Goal: Complete application form

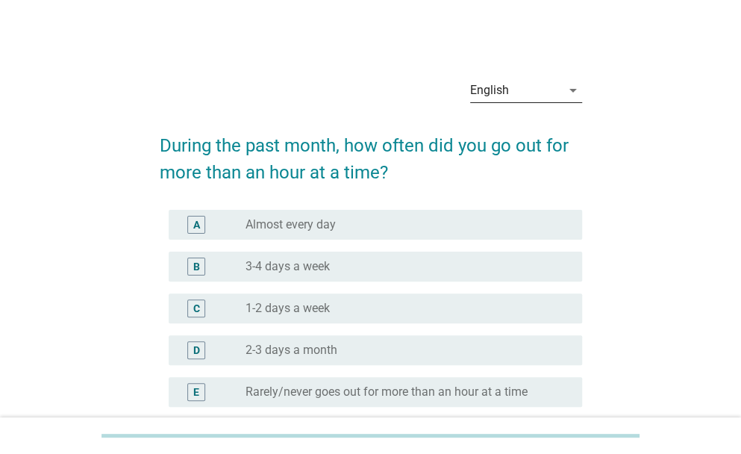
click at [567, 96] on icon "arrow_drop_down" at bounding box center [573, 90] width 18 height 18
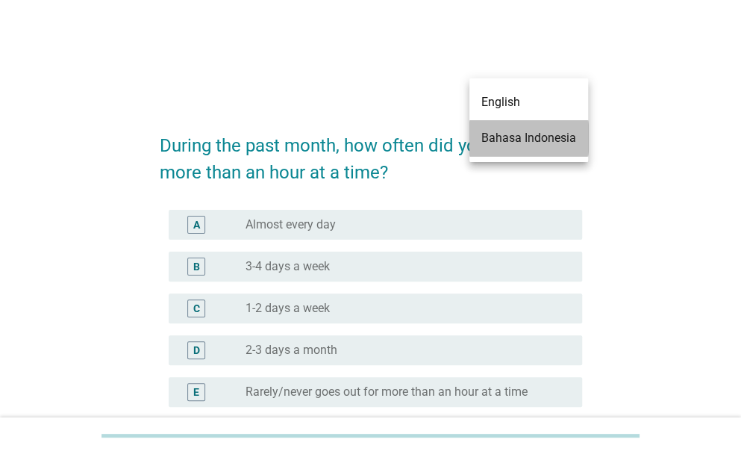
click at [552, 131] on div "Bahasa Indonesia" at bounding box center [528, 138] width 95 height 18
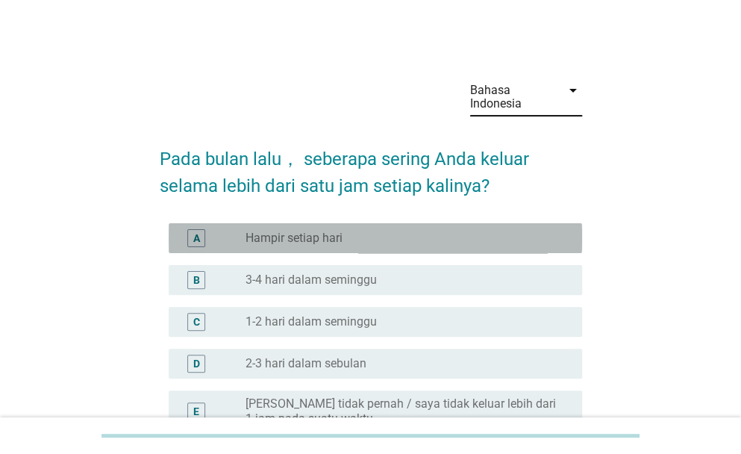
click at [394, 237] on div "radio_button_unchecked Hampir setiap hari" at bounding box center [402, 238] width 313 height 15
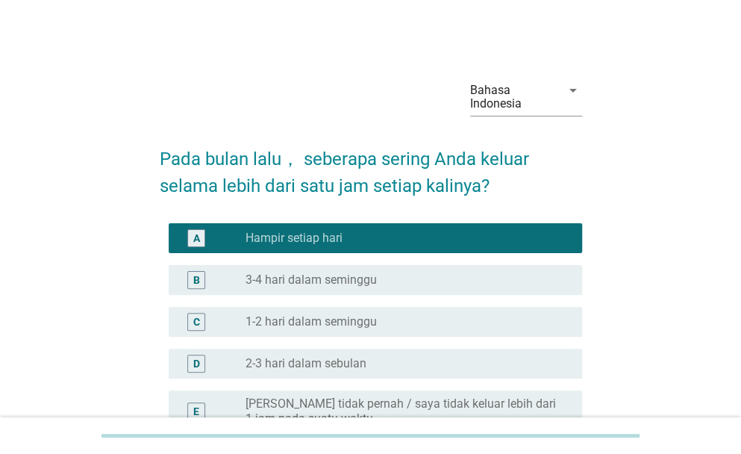
scroll to position [170, 0]
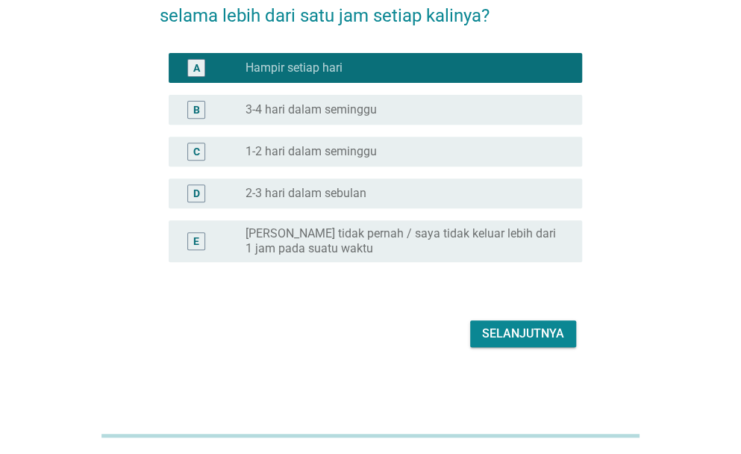
click at [543, 336] on div "Selanjutnya" at bounding box center [523, 334] width 82 height 18
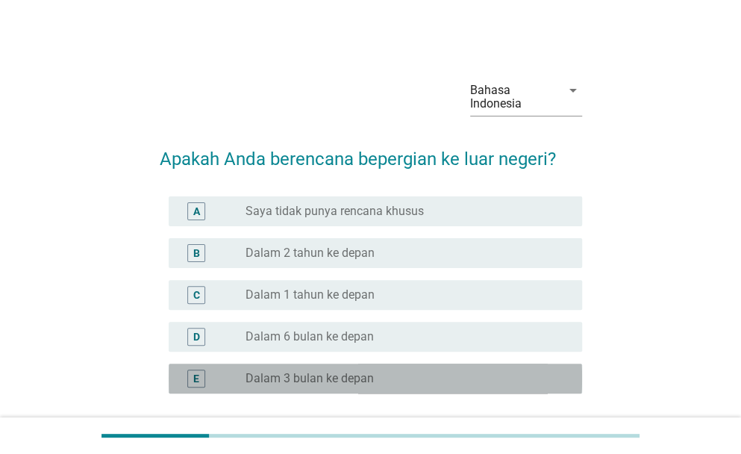
click at [360, 375] on label "Dalam 3 bulan ke depan" at bounding box center [310, 378] width 128 height 15
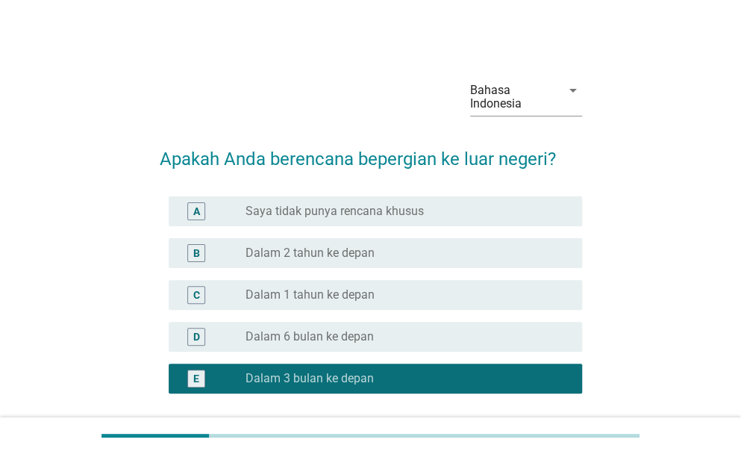
scroll to position [131, 0]
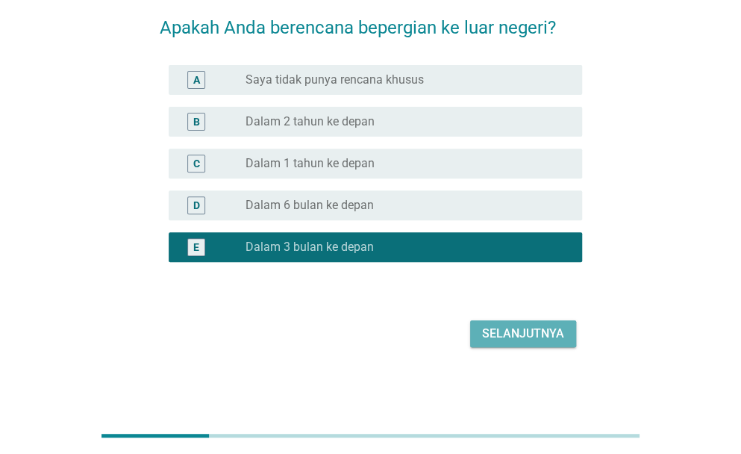
click at [520, 334] on div "Selanjutnya" at bounding box center [523, 334] width 82 height 18
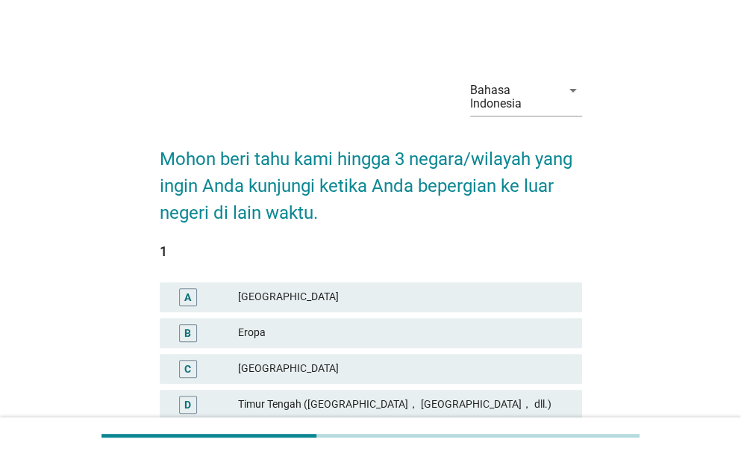
scroll to position [224, 0]
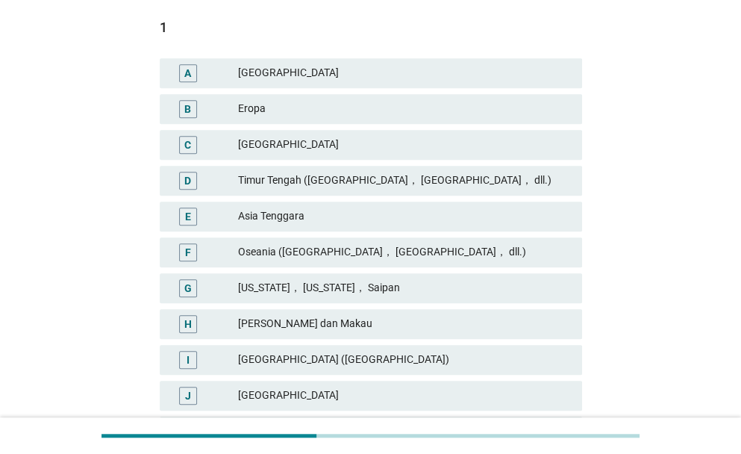
click at [191, 175] on div "D" at bounding box center [187, 180] width 7 height 16
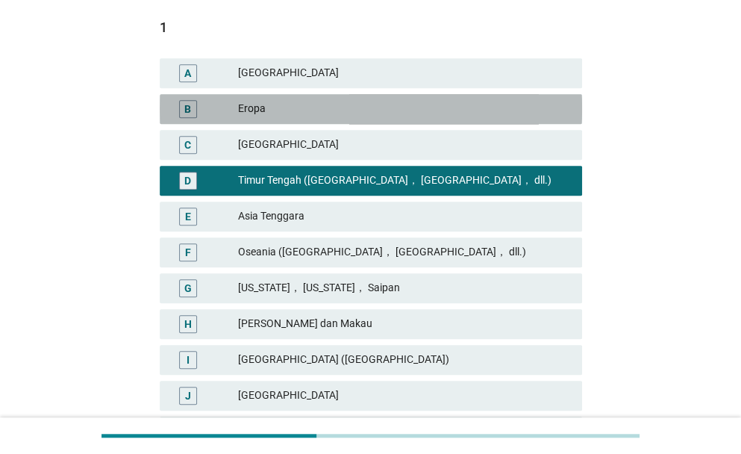
click at [187, 107] on div "B" at bounding box center [187, 109] width 7 height 16
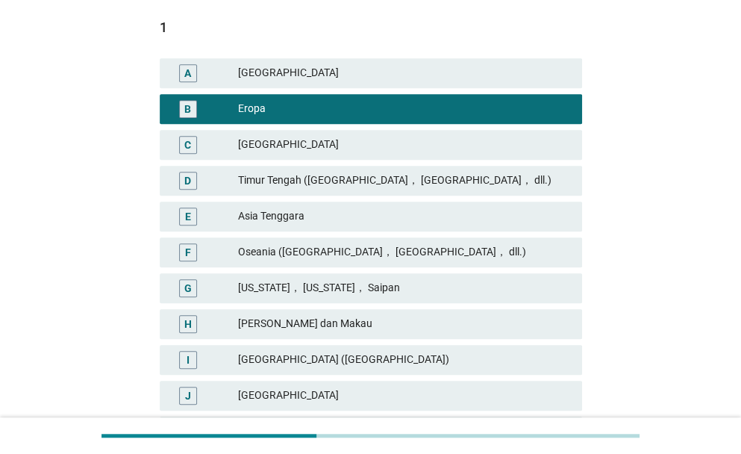
click at [360, 182] on div "Timur Tengah ([GEOGRAPHIC_DATA]， [GEOGRAPHIC_DATA]， dll.)" at bounding box center [404, 181] width 332 height 18
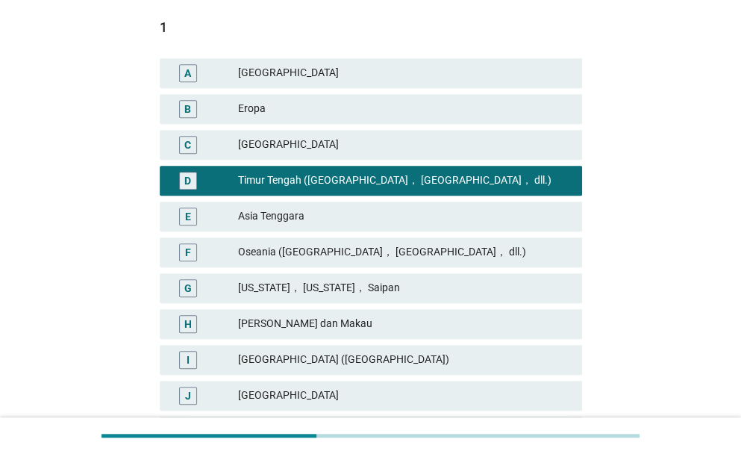
scroll to position [448, 0]
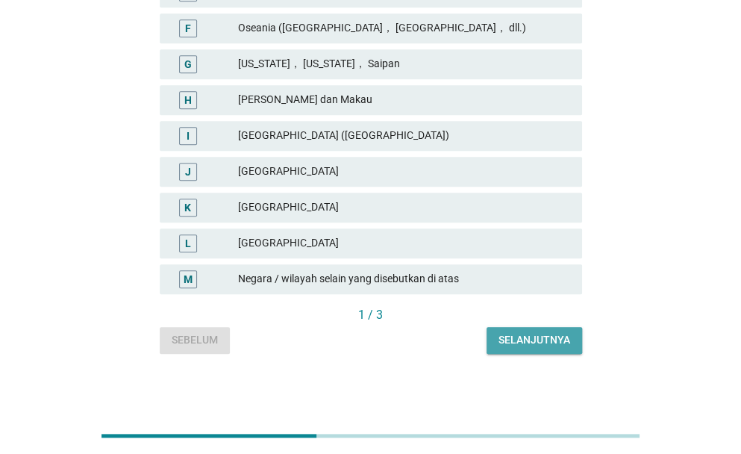
click at [554, 334] on div "Selanjutnya" at bounding box center [535, 340] width 72 height 16
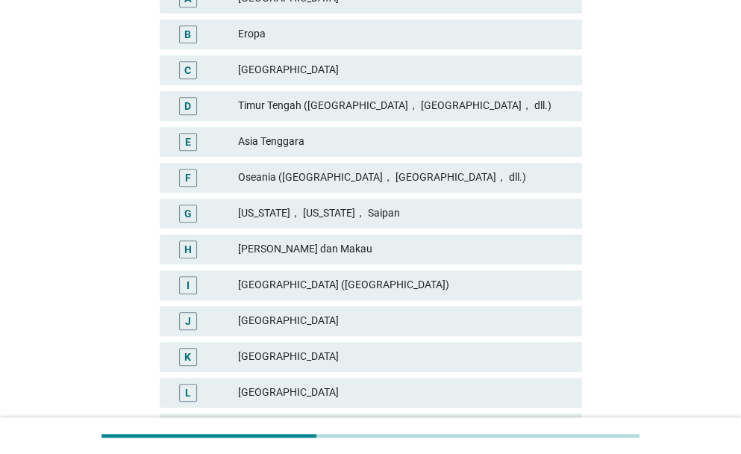
scroll to position [373, 0]
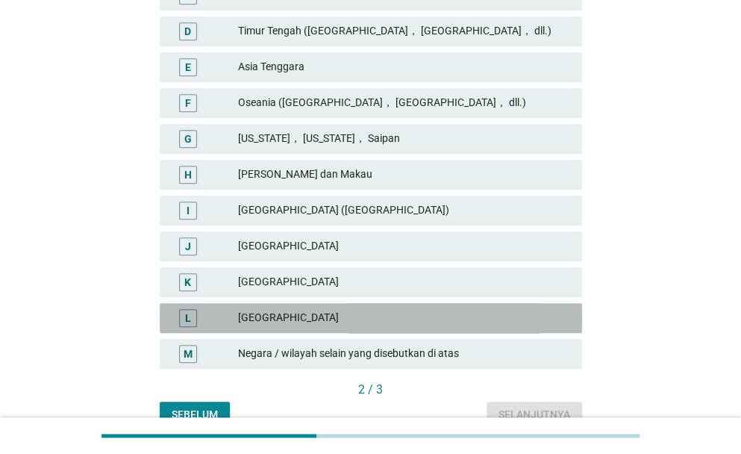
click at [313, 316] on div "[GEOGRAPHIC_DATA]" at bounding box center [404, 318] width 332 height 18
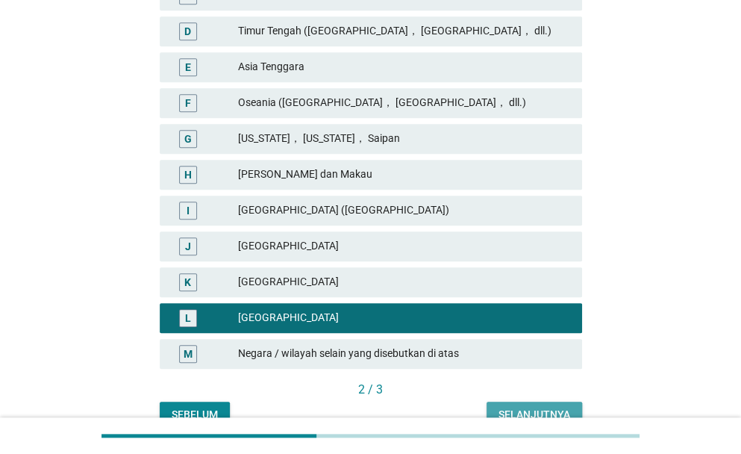
click at [564, 411] on div "Selanjutnya" at bounding box center [535, 415] width 72 height 16
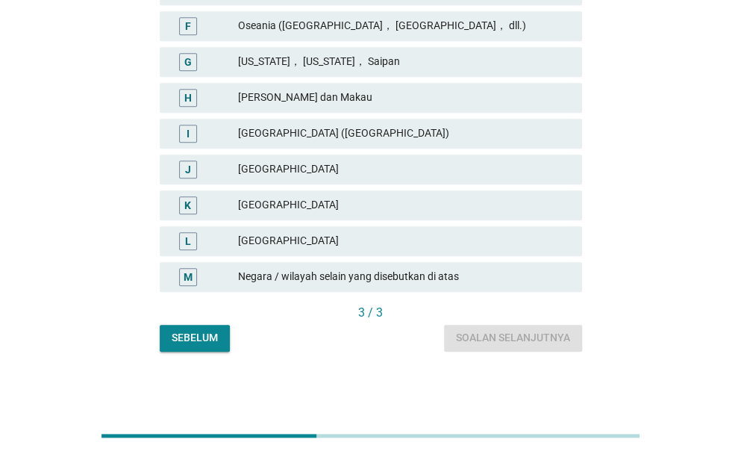
scroll to position [226, 0]
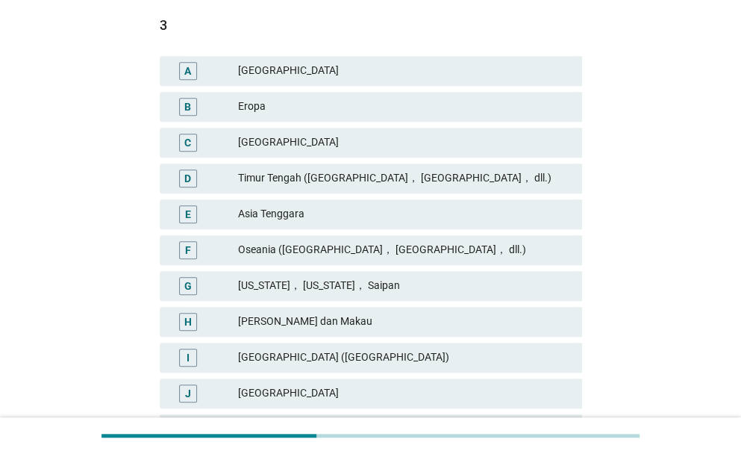
click at [321, 104] on div "Eropa" at bounding box center [404, 107] width 332 height 18
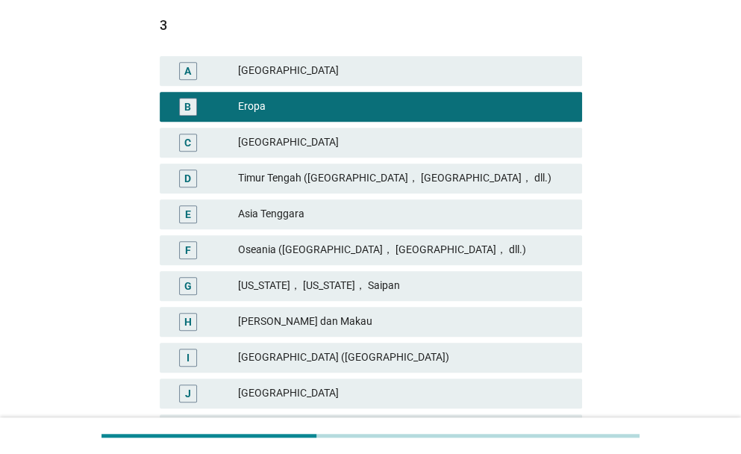
scroll to position [450, 0]
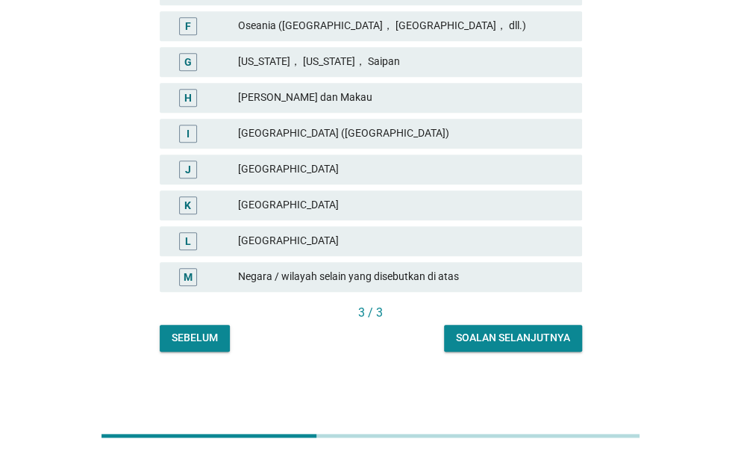
click at [552, 334] on div "Soalan selanjutnya" at bounding box center [513, 338] width 114 height 16
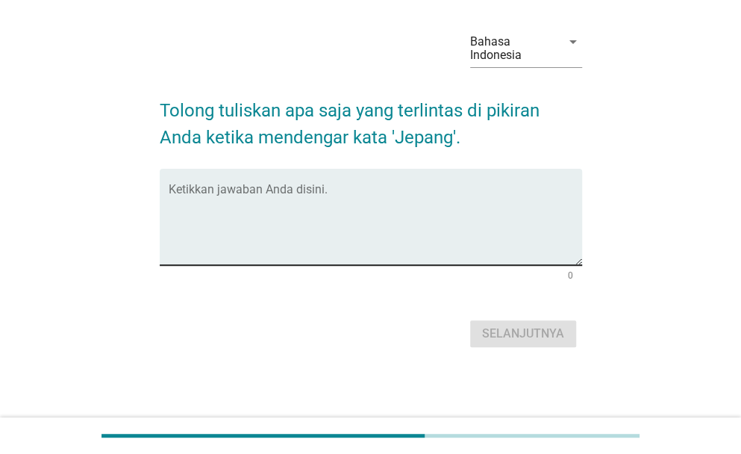
scroll to position [0, 0]
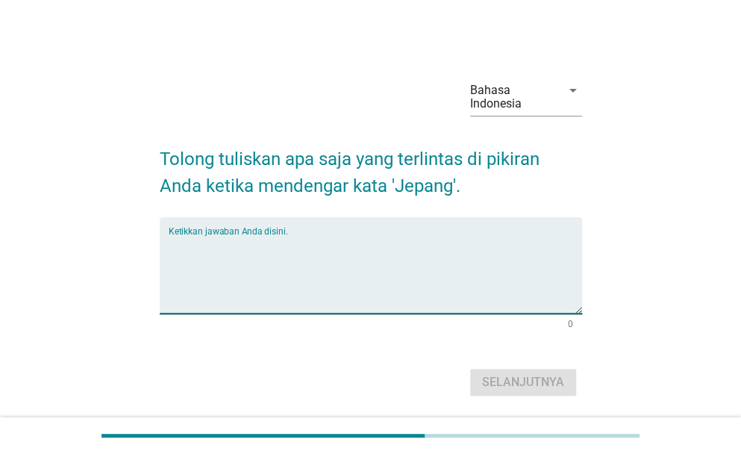
click at [343, 265] on textarea "Ketikkan jawaban Anda disini." at bounding box center [375, 274] width 413 height 78
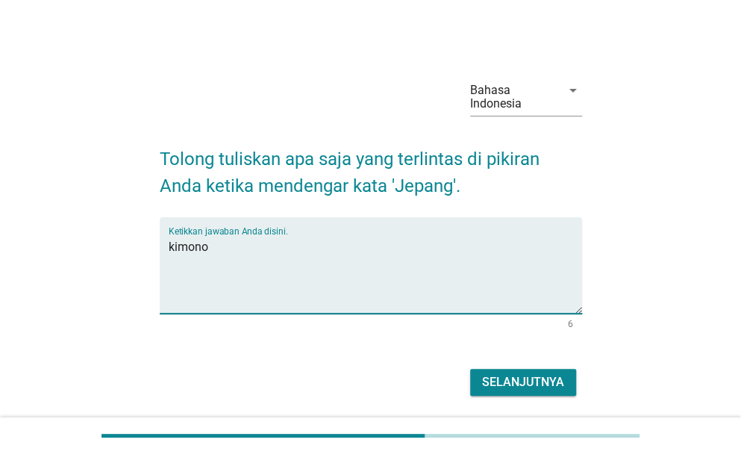
type textarea "kimono"
click at [520, 381] on div "Selanjutnya" at bounding box center [523, 382] width 82 height 18
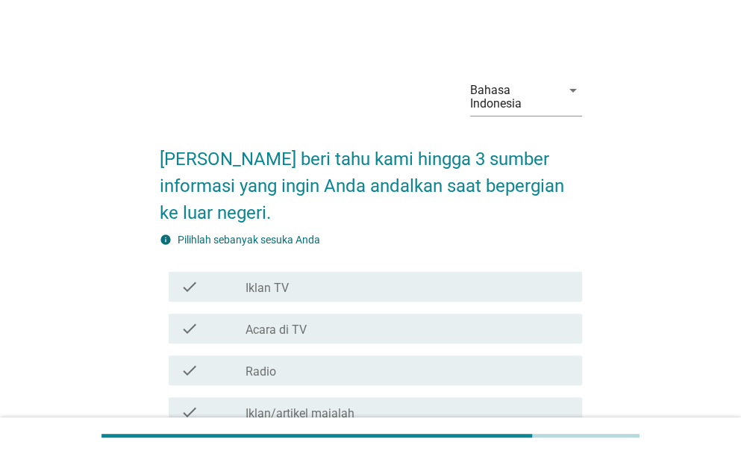
scroll to position [149, 0]
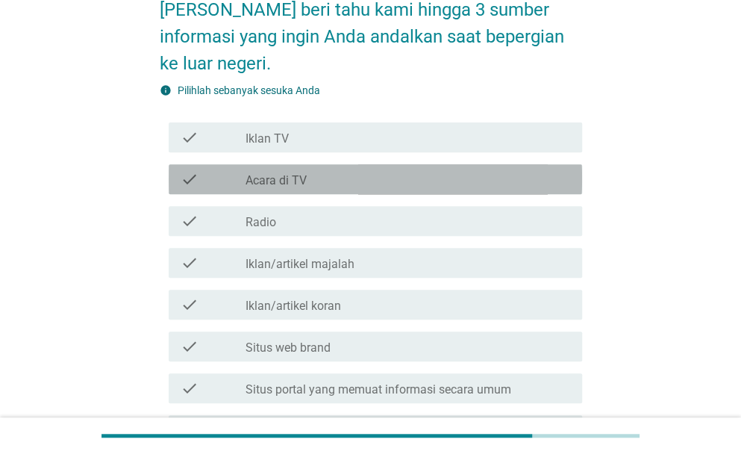
click at [348, 177] on div "check_box_outline_blank Acara di TV" at bounding box center [408, 179] width 325 height 18
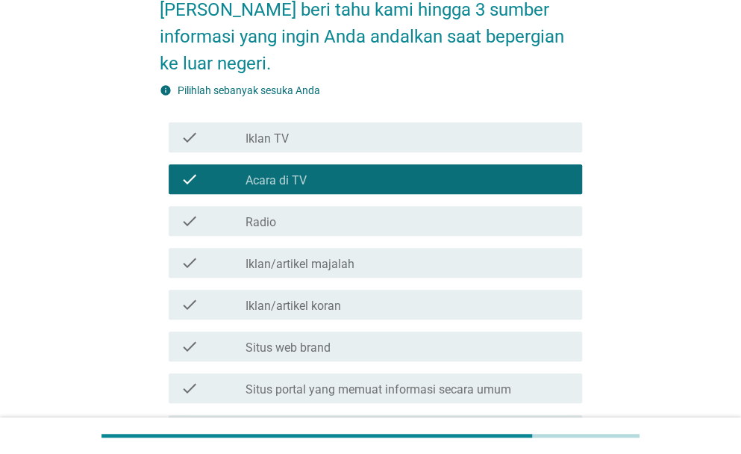
click at [346, 140] on div "check_box_outline_blank Iklan TV" at bounding box center [408, 137] width 325 height 18
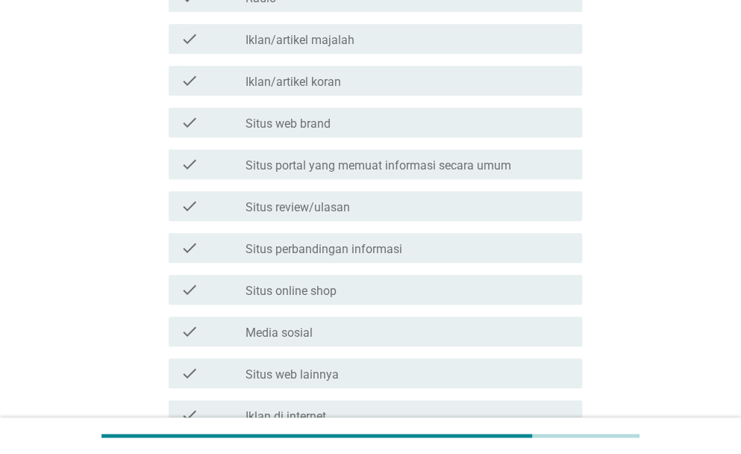
scroll to position [448, 0]
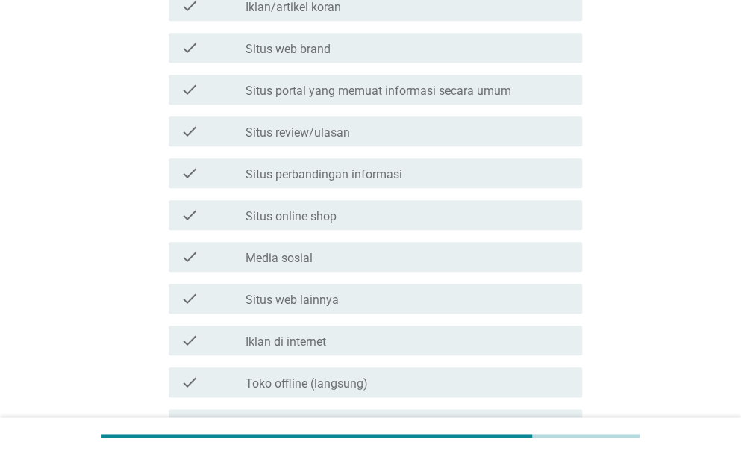
click at [389, 258] on div "check_box_outline_blank Media sosial" at bounding box center [408, 257] width 325 height 18
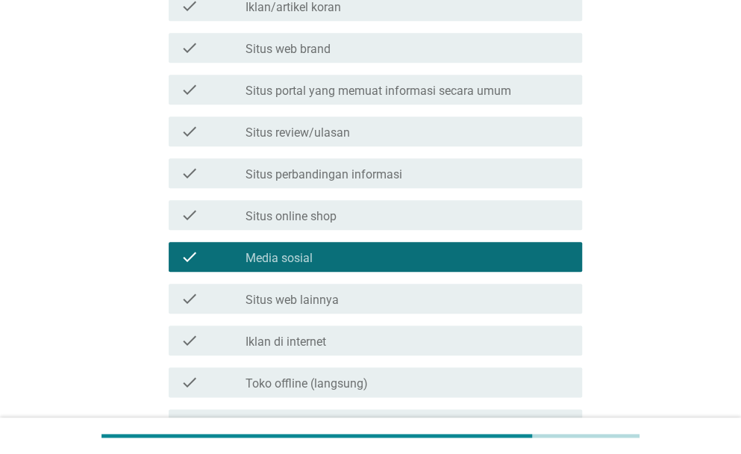
scroll to position [607, 0]
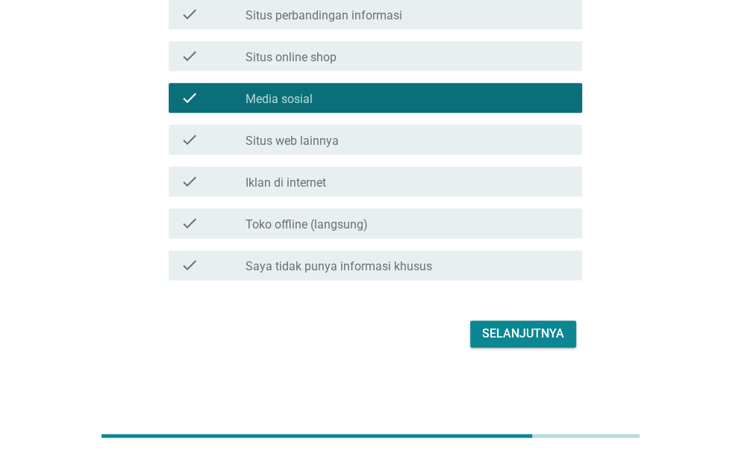
click at [516, 327] on div "Selanjutnya" at bounding box center [523, 334] width 82 height 18
